Goal: Obtain resource: Obtain resource

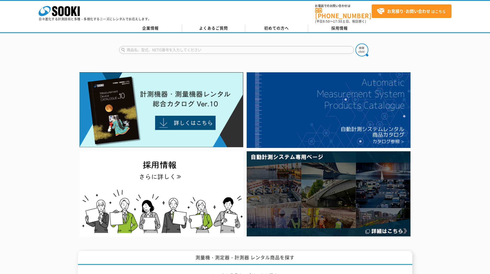
click at [164, 46] on input "text" at bounding box center [236, 50] width 235 height 8
type input "QL"
click at [355, 43] on button at bounding box center [361, 49] width 13 height 13
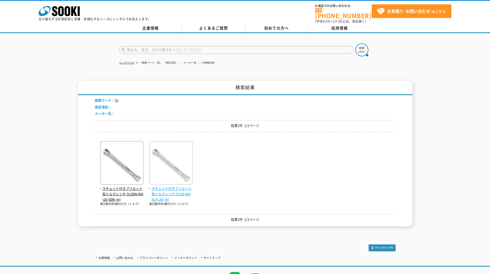
click at [177, 173] on img at bounding box center [171, 163] width 44 height 45
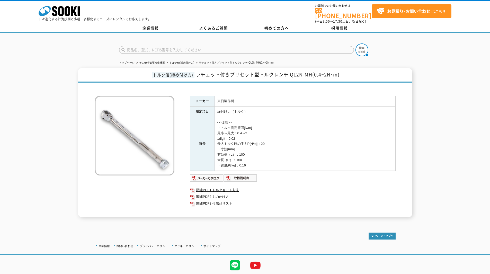
click at [136, 145] on img at bounding box center [135, 136] width 80 height 80
click at [203, 174] on img at bounding box center [207, 178] width 34 height 8
click at [235, 176] on img at bounding box center [240, 178] width 34 height 8
click at [229, 188] on link "関連PDF1 トルクセット方法" at bounding box center [293, 190] width 206 height 7
click at [218, 193] on link "関連PDF2 力のかけ方" at bounding box center [293, 196] width 206 height 7
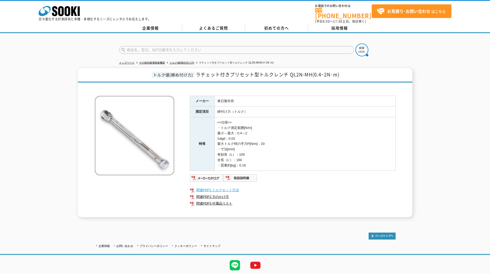
click at [220, 187] on link "関連PDF1 トルクセット方法" at bounding box center [293, 190] width 206 height 7
click at [216, 200] on link "関連PDF3 付属品リスト" at bounding box center [293, 203] width 206 height 7
